Goal: Find contact information: Find contact information

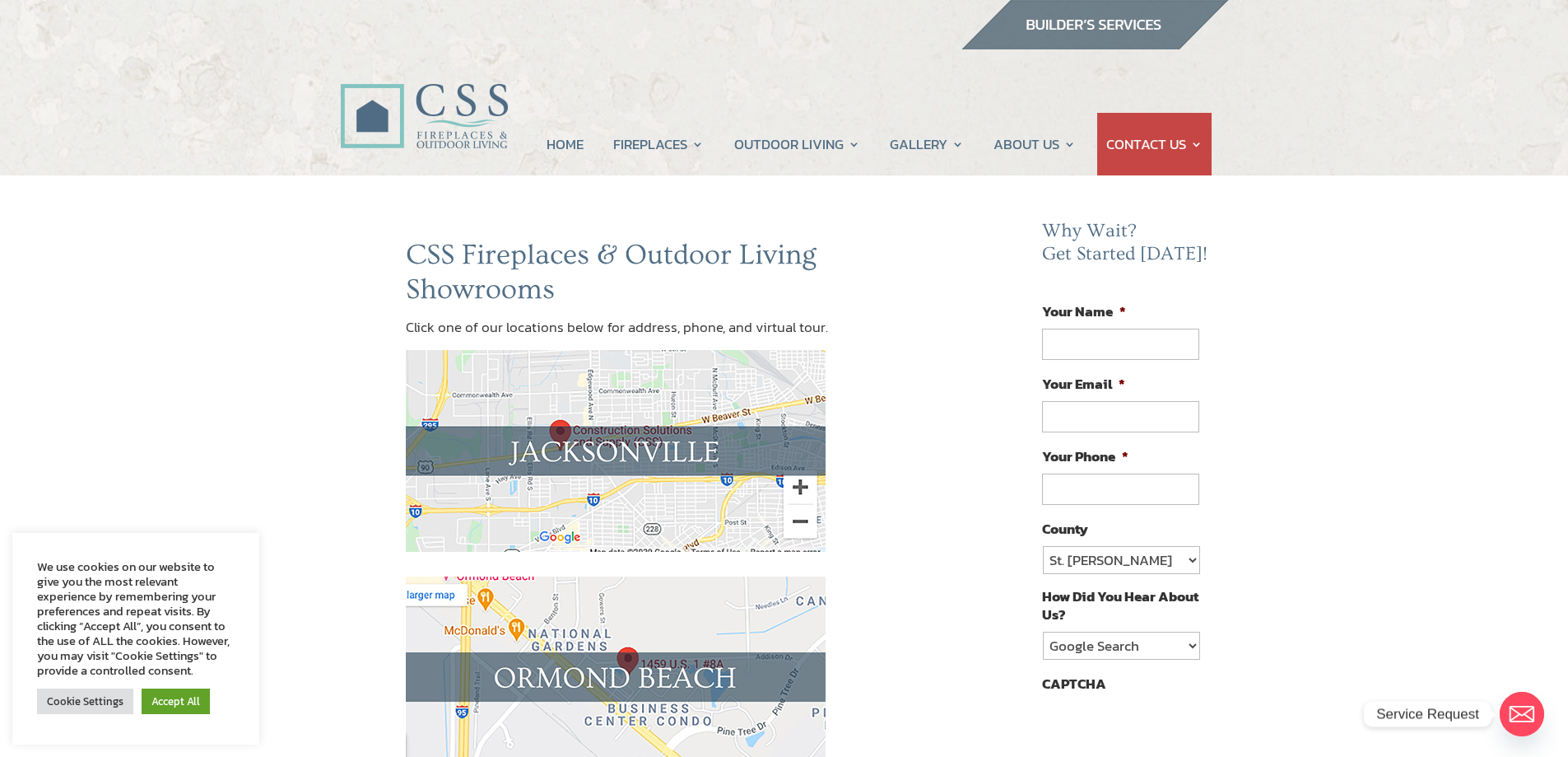
click at [633, 450] on img at bounding box center [615, 450] width 419 height 202
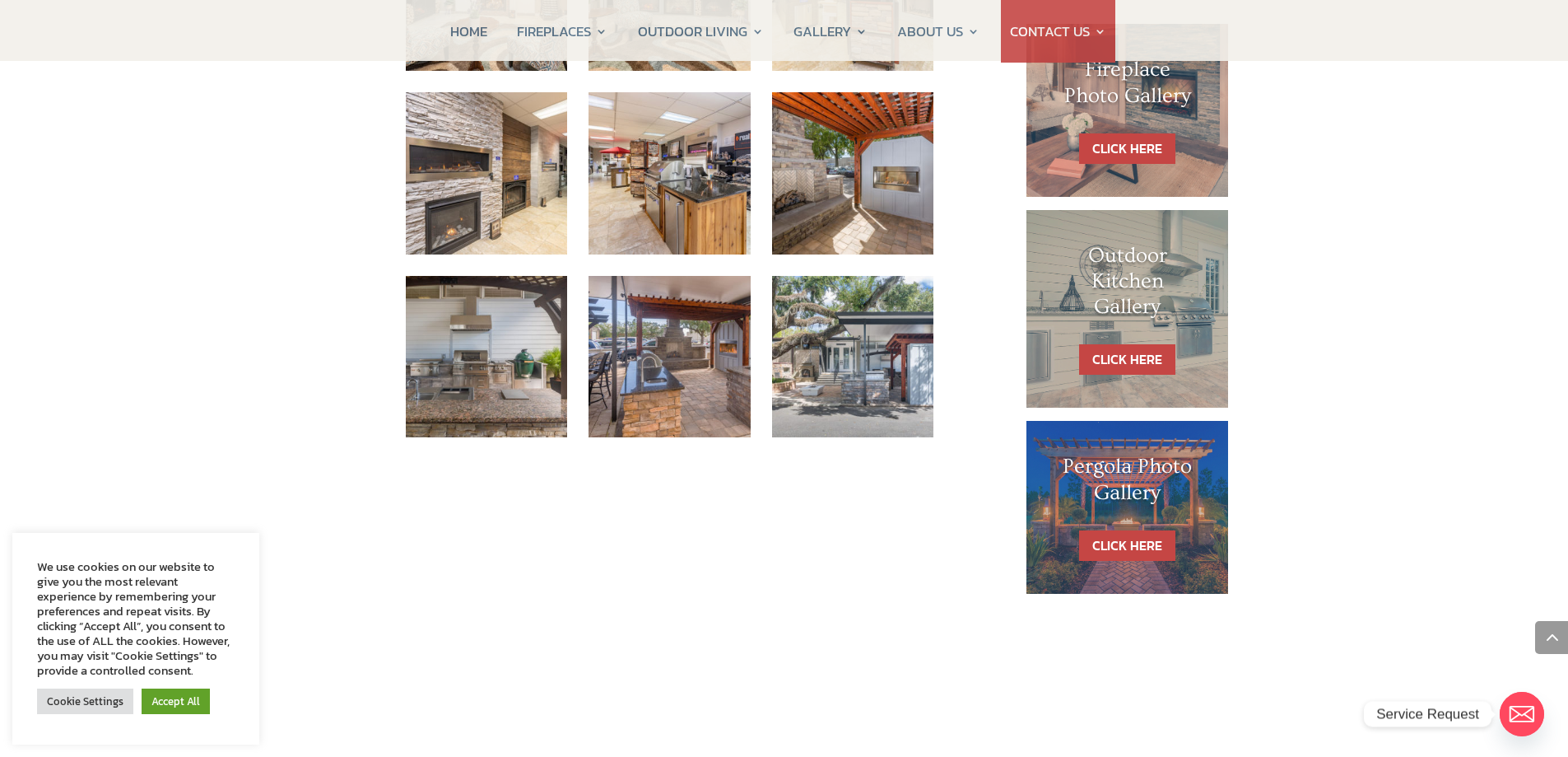
scroll to position [960, 0]
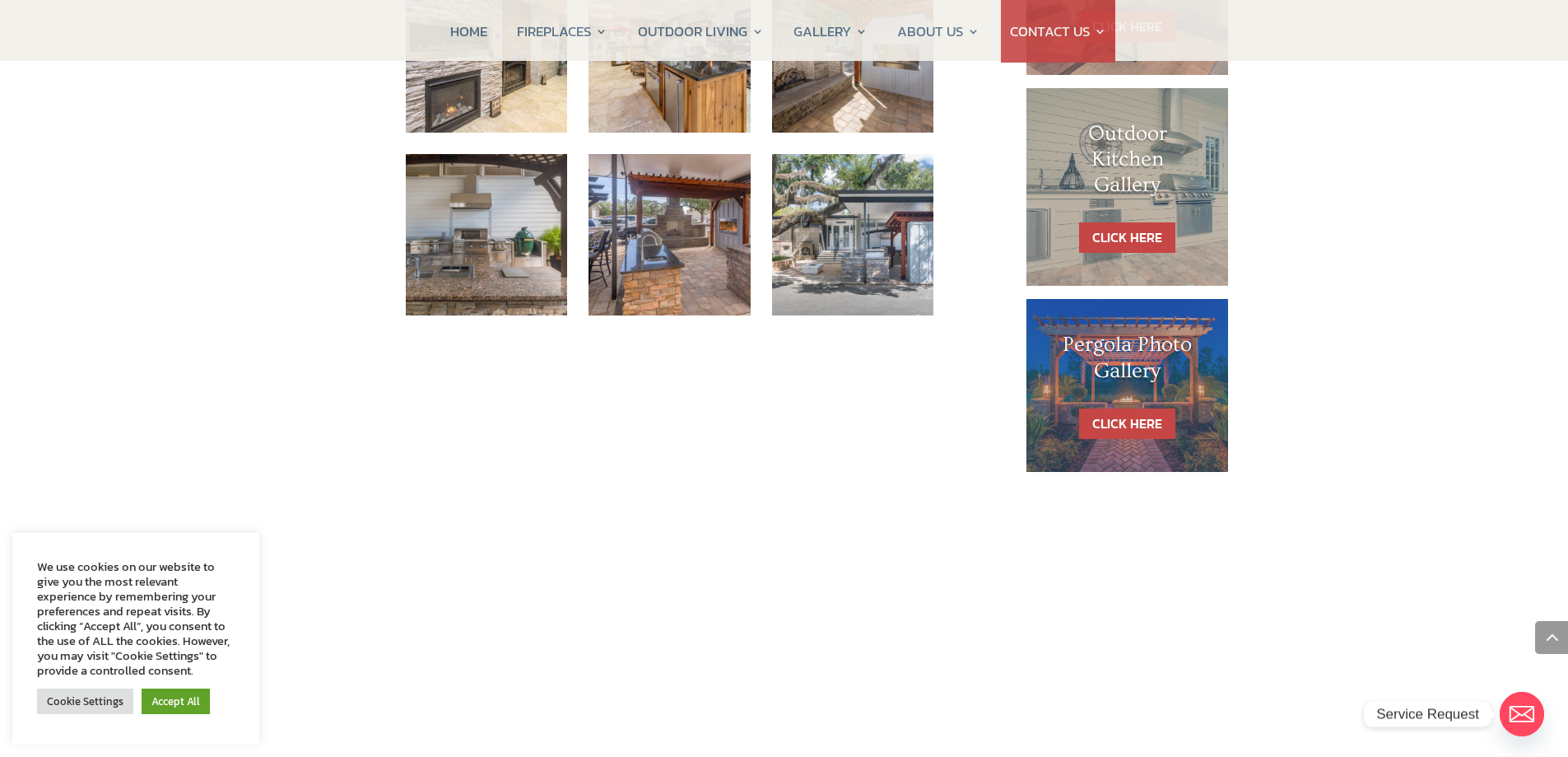
click at [337, 321] on div "CSS Fireplaces & Outdoor Living – Jacksonville 5223 Edgewood Court Jacksonville…" at bounding box center [784, 35] width 1568 height 1639
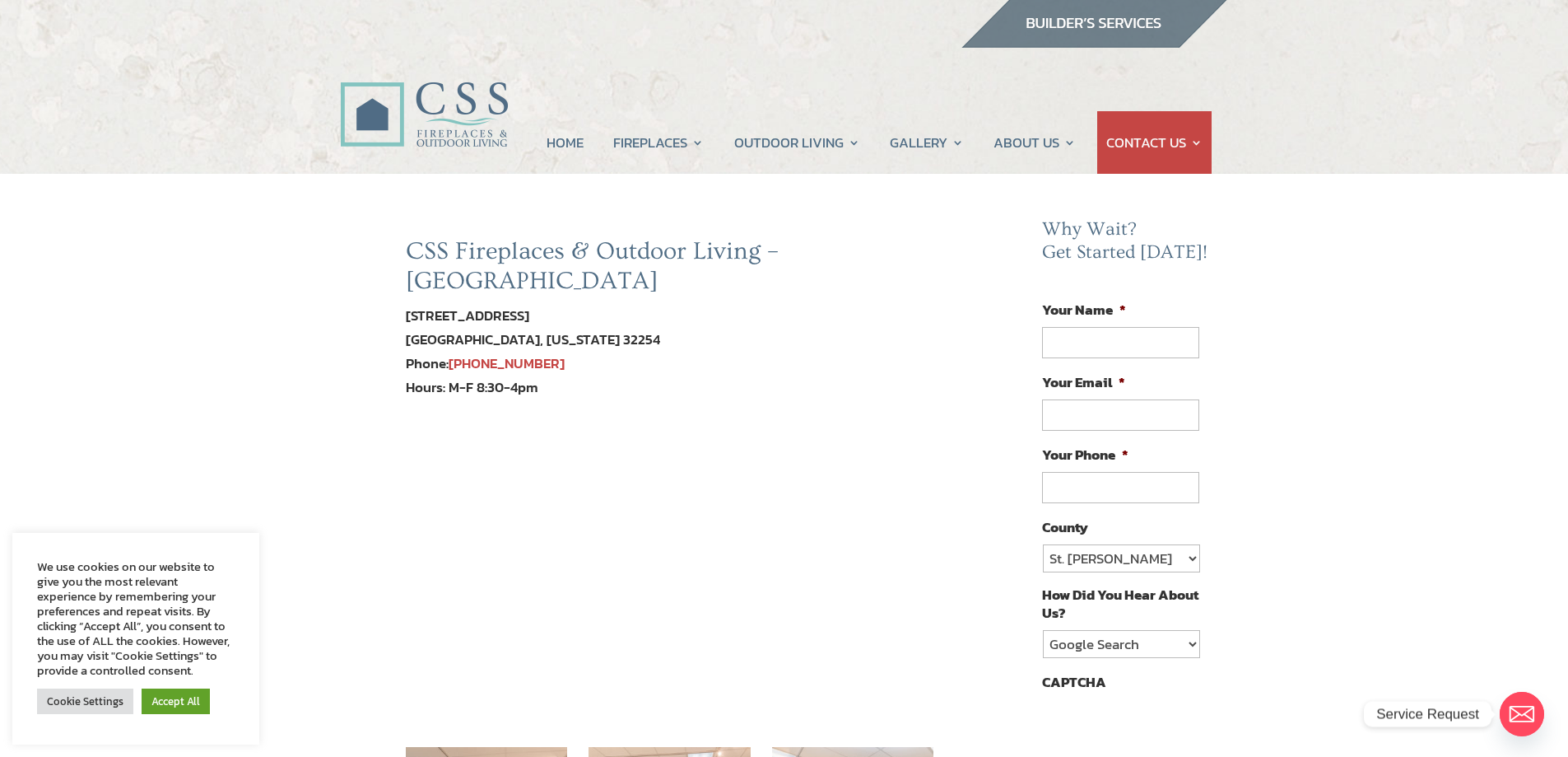
scroll to position [0, 0]
click at [804, 306] on div "5223 Edgewood Court Jacksonville, Florida 32254 Phone: 904-389-2700" at bounding box center [670, 341] width 528 height 71
drag, startPoint x: 1362, startPoint y: 403, endPoint x: 1371, endPoint y: 399, distance: 9.8
